Goal: Task Accomplishment & Management: Manage account settings

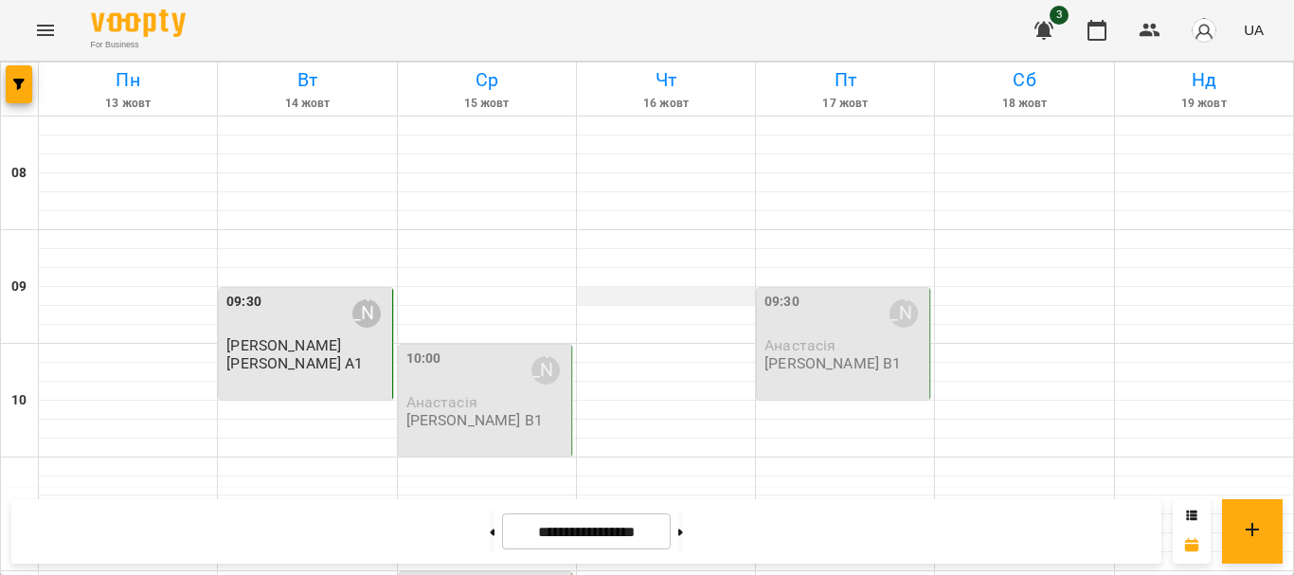
scroll to position [95, 0]
click at [489, 349] on div "10:00 [PERSON_NAME]" at bounding box center [486, 371] width 161 height 44
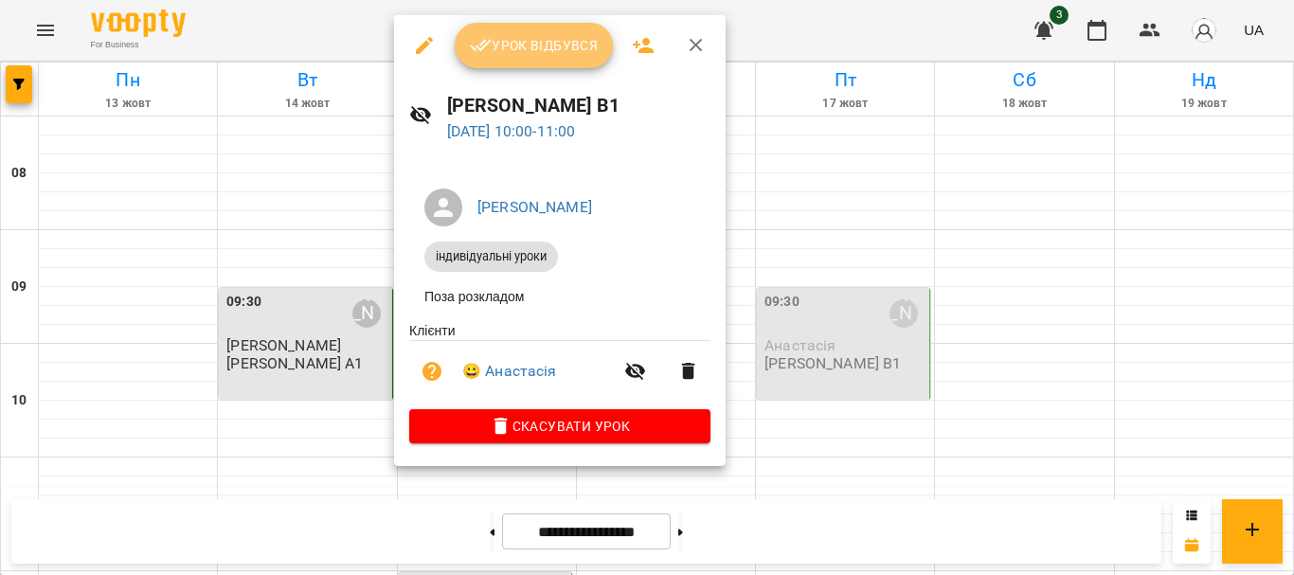
click at [516, 64] on button "Урок відбувся" at bounding box center [534, 45] width 159 height 45
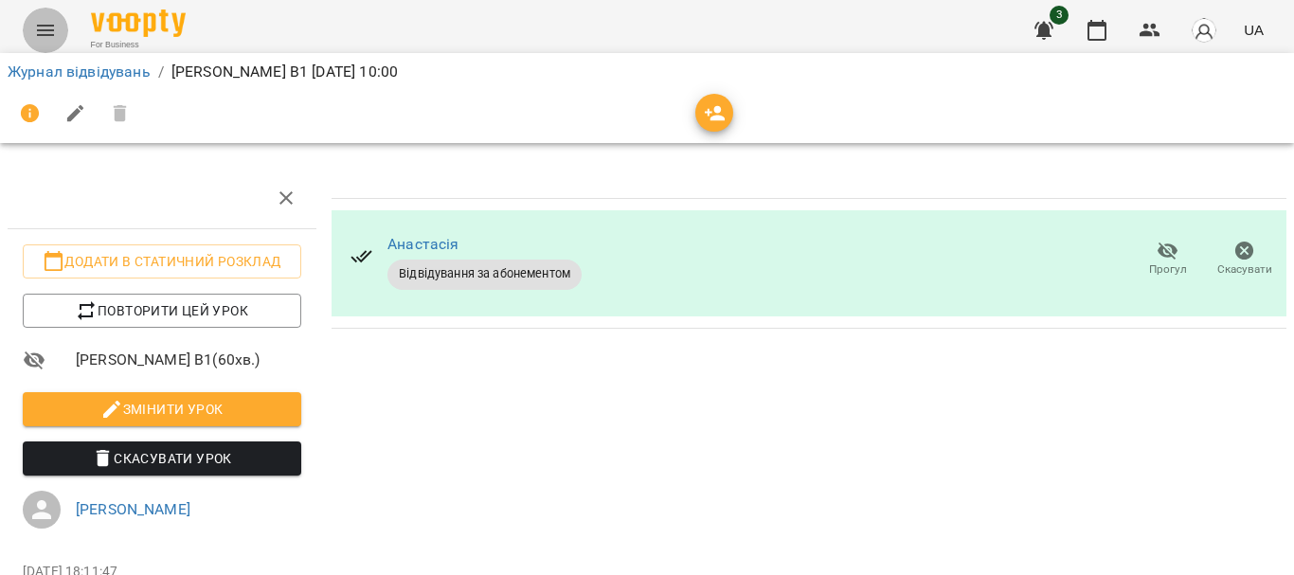
click at [61, 38] on button "Menu" at bounding box center [45, 30] width 45 height 45
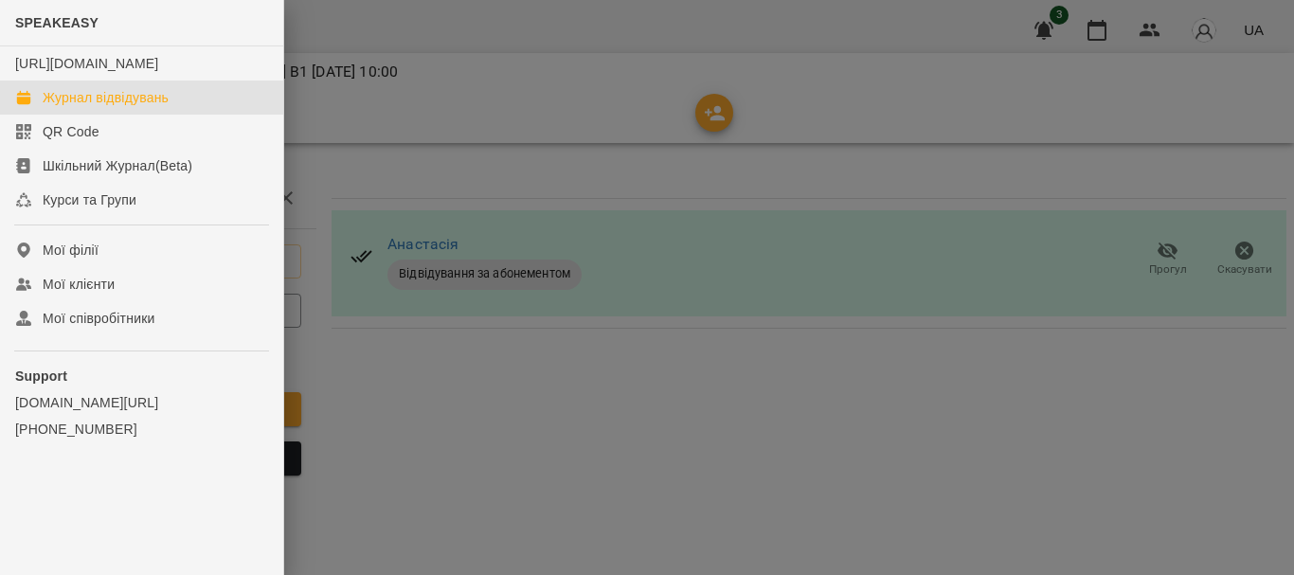
click at [91, 107] on div "Журнал відвідувань" at bounding box center [106, 97] width 126 height 19
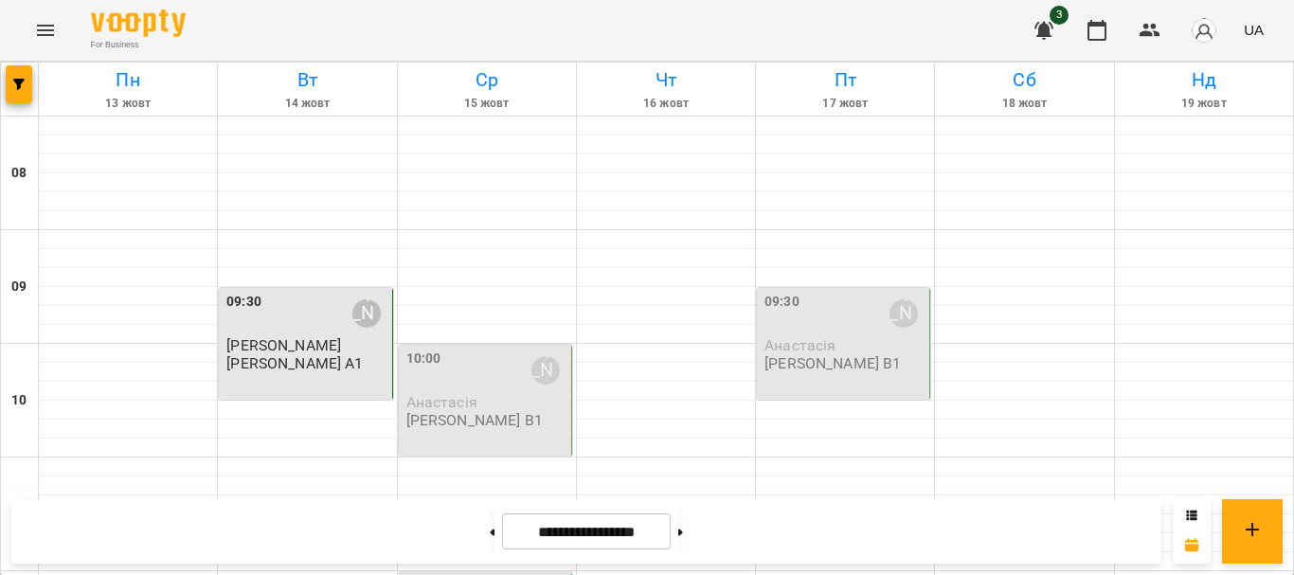
scroll to position [95, 0]
click at [313, 292] on div "09:30 [PERSON_NAME] [PERSON_NAME] [PERSON_NAME] А1" at bounding box center [306, 332] width 161 height 81
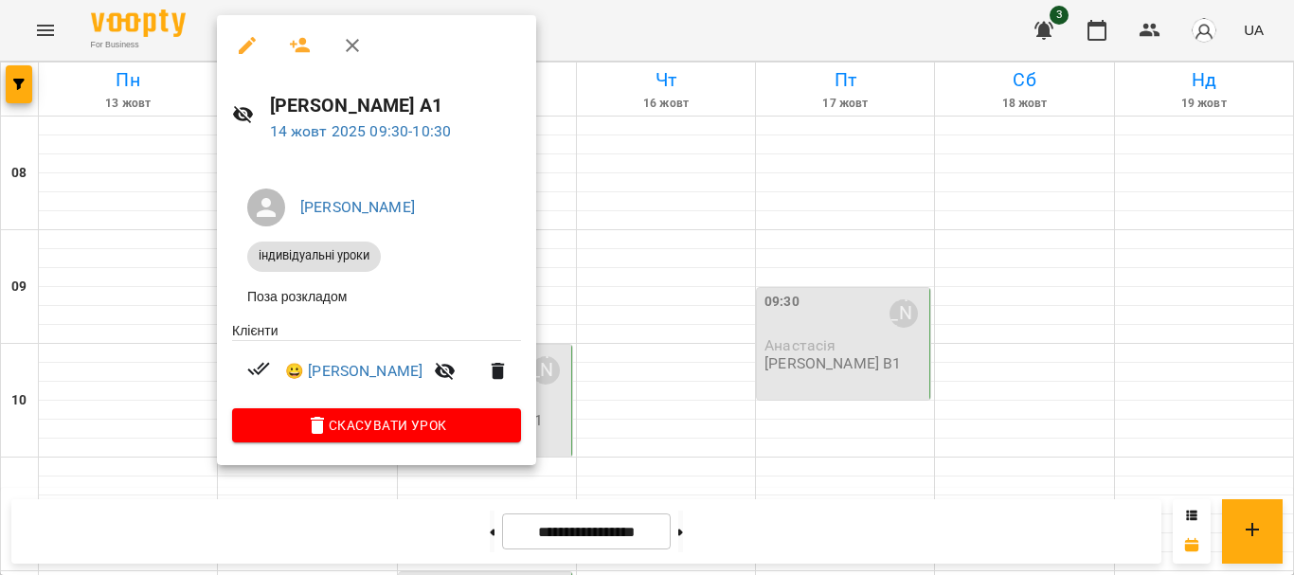
click at [555, 279] on div at bounding box center [647, 287] width 1294 height 575
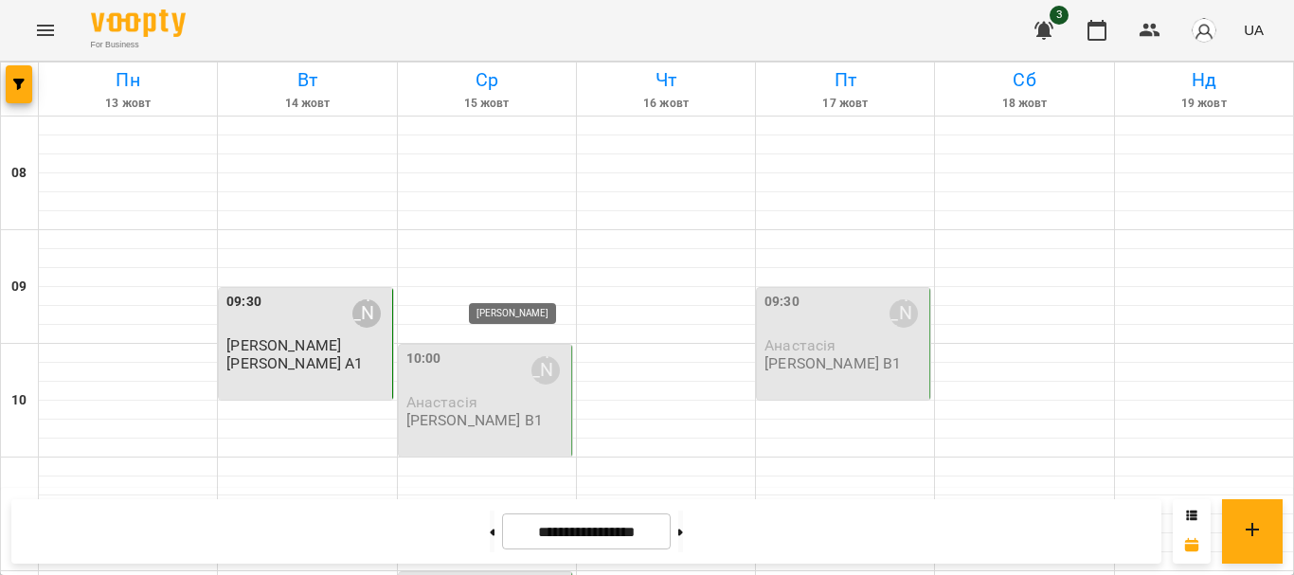
click at [545, 356] on div "[PERSON_NAME]" at bounding box center [546, 370] width 28 height 28
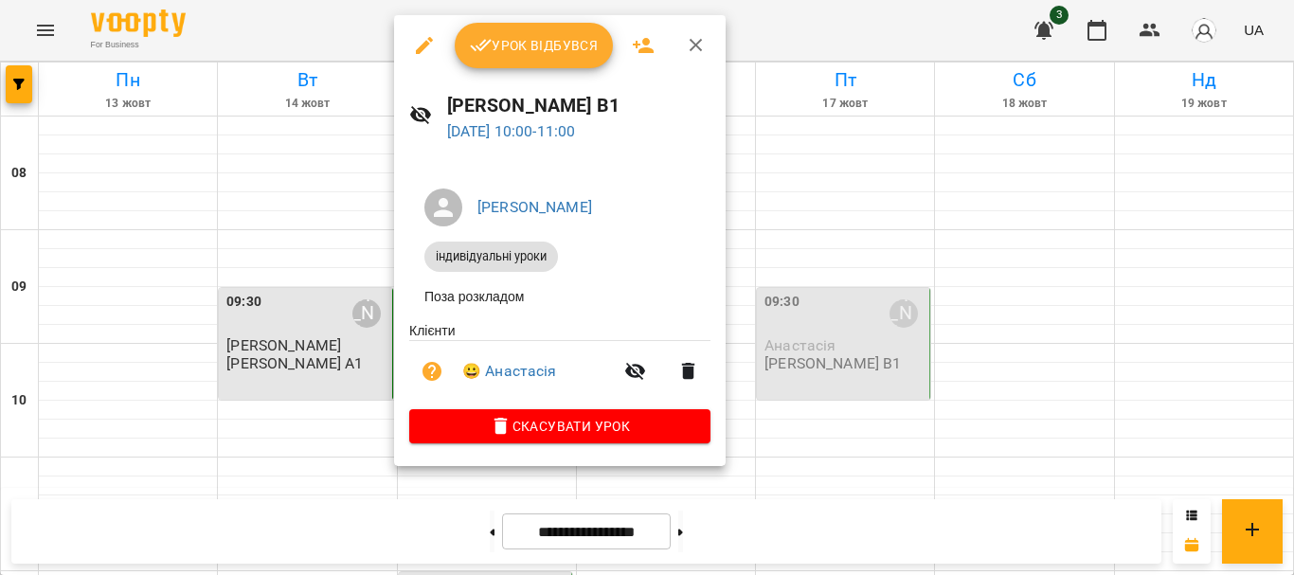
click at [518, 48] on span "Урок відбувся" at bounding box center [534, 45] width 129 height 23
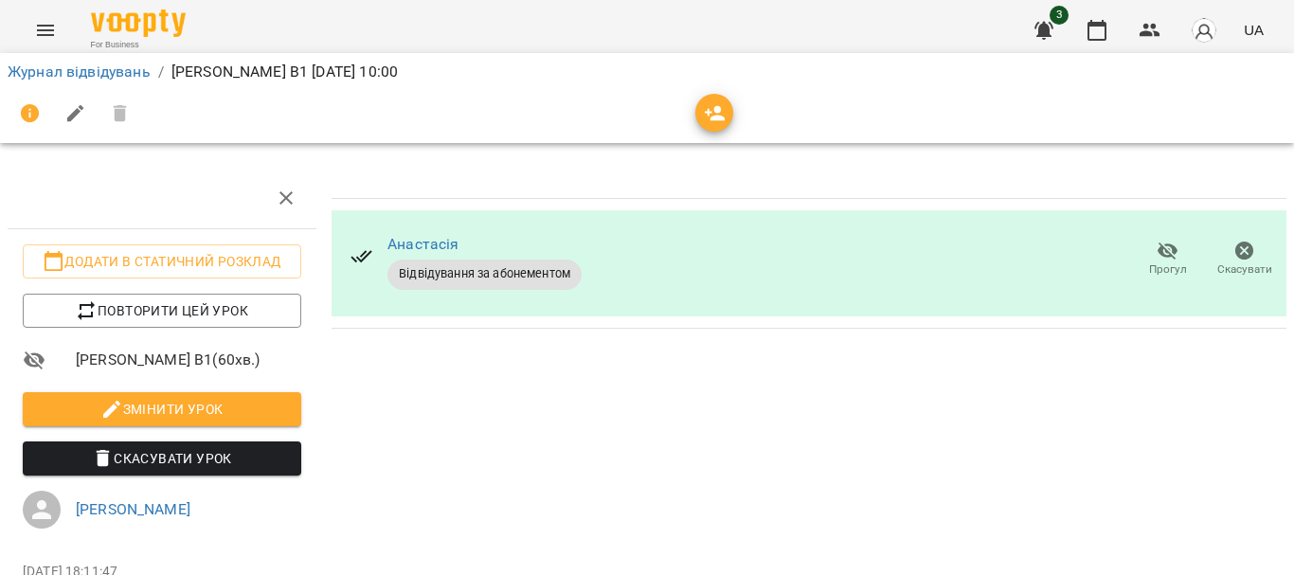
click at [35, 36] on icon "Menu" at bounding box center [45, 30] width 23 height 23
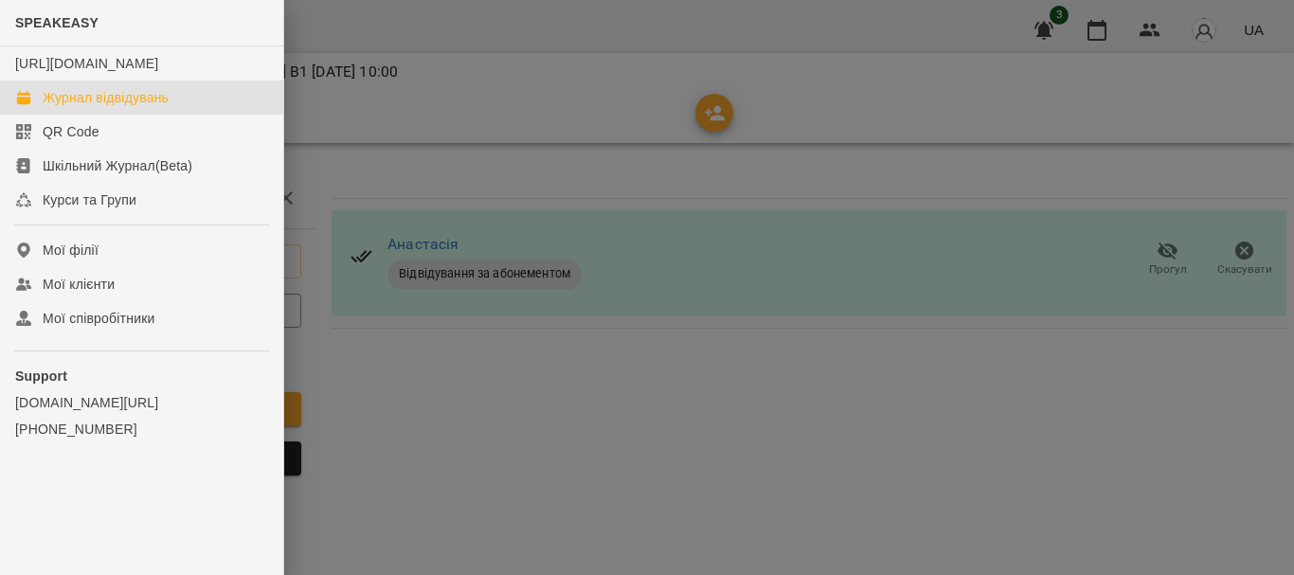
click at [112, 107] on div "Журнал відвідувань" at bounding box center [106, 97] width 126 height 19
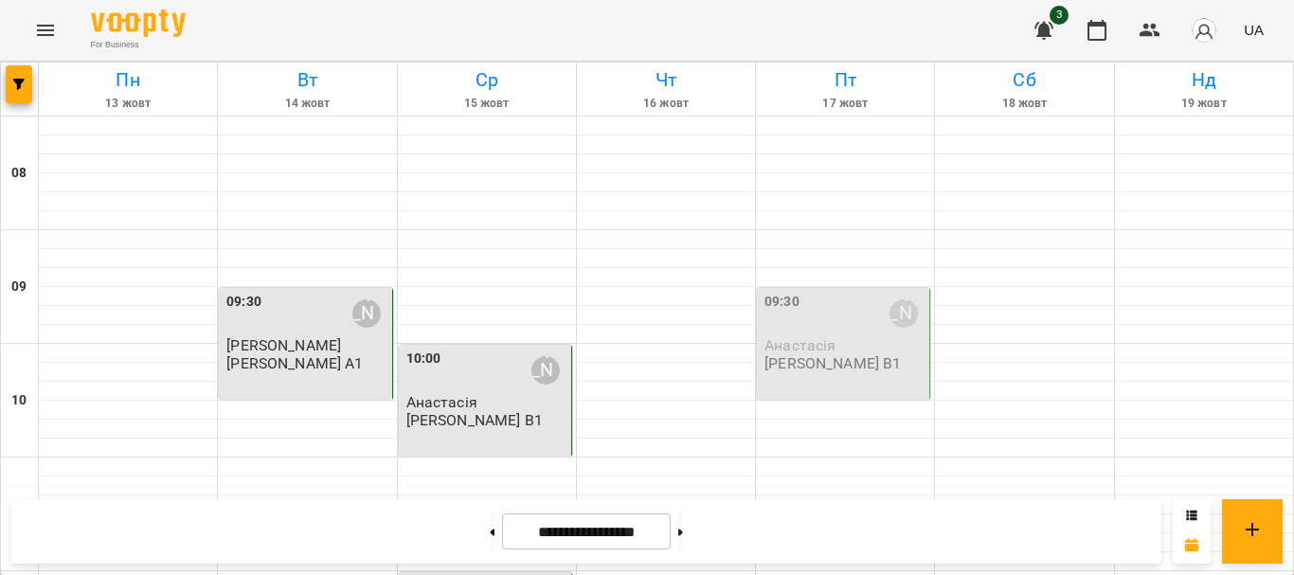
scroll to position [284, 0]
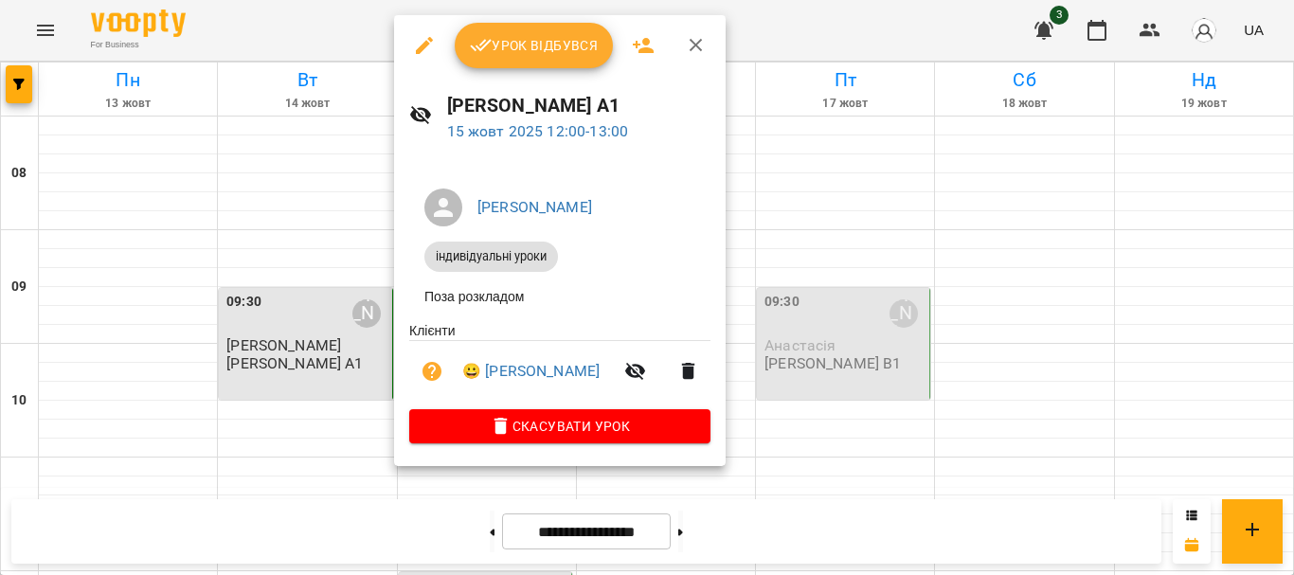
click at [503, 64] on button "Урок відбувся" at bounding box center [534, 45] width 159 height 45
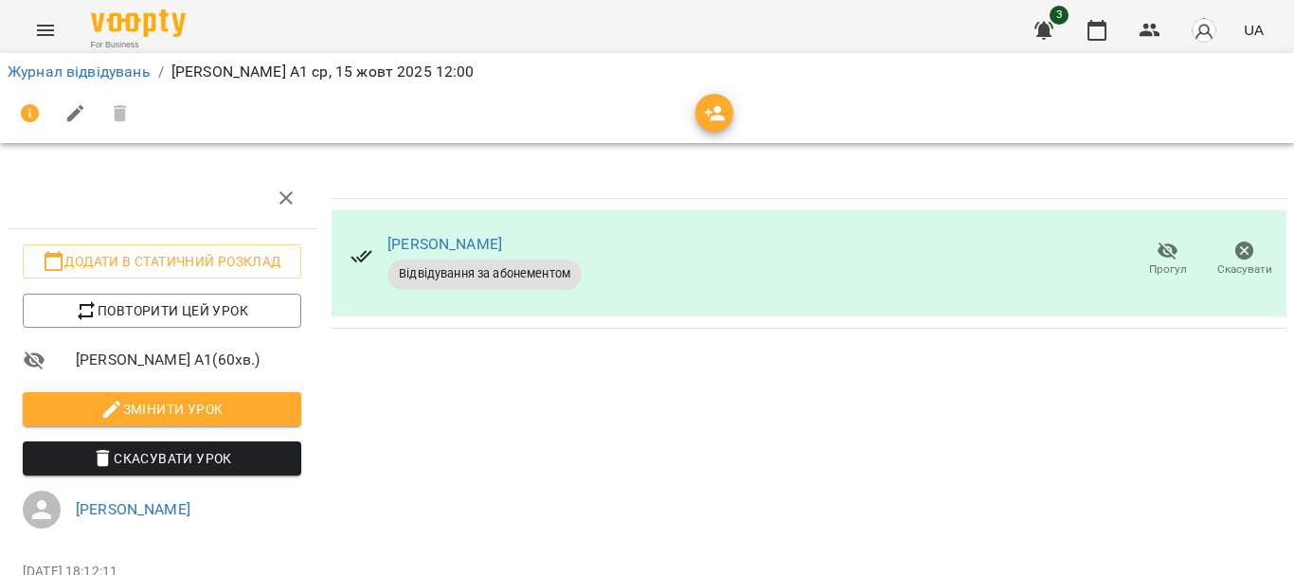
click at [56, 31] on icon "Menu" at bounding box center [45, 30] width 23 height 23
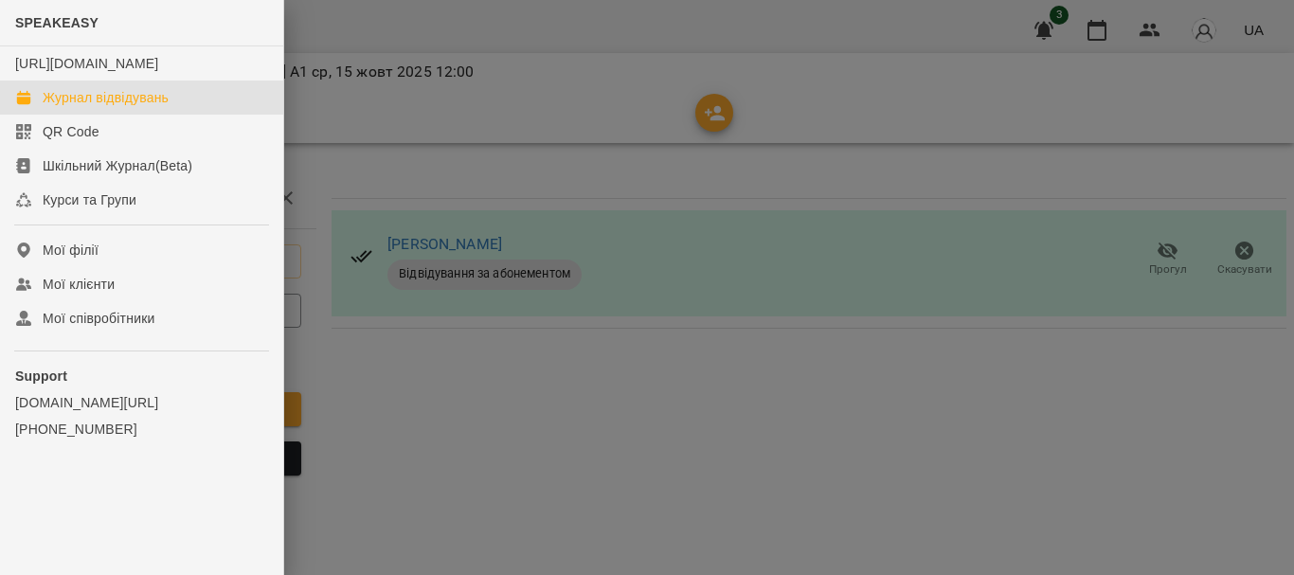
click at [99, 103] on link "Журнал відвідувань" at bounding box center [141, 98] width 283 height 34
